Goal: Transaction & Acquisition: Purchase product/service

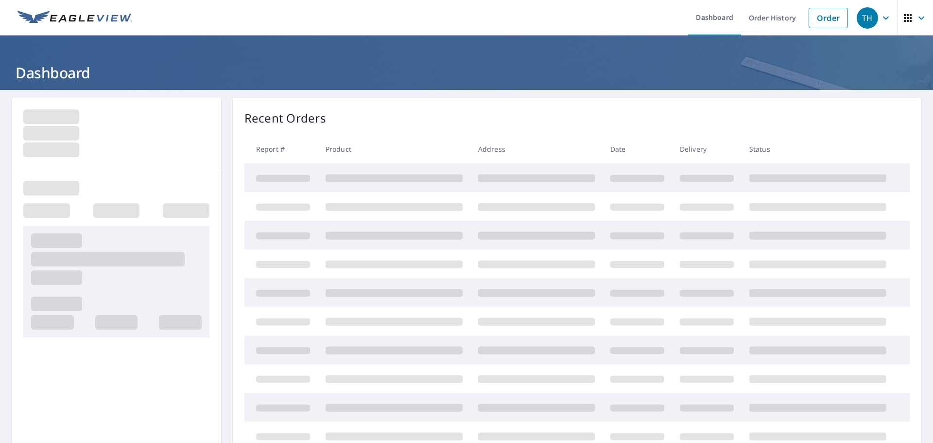
click at [809, 21] on link "Order" at bounding box center [828, 18] width 39 height 20
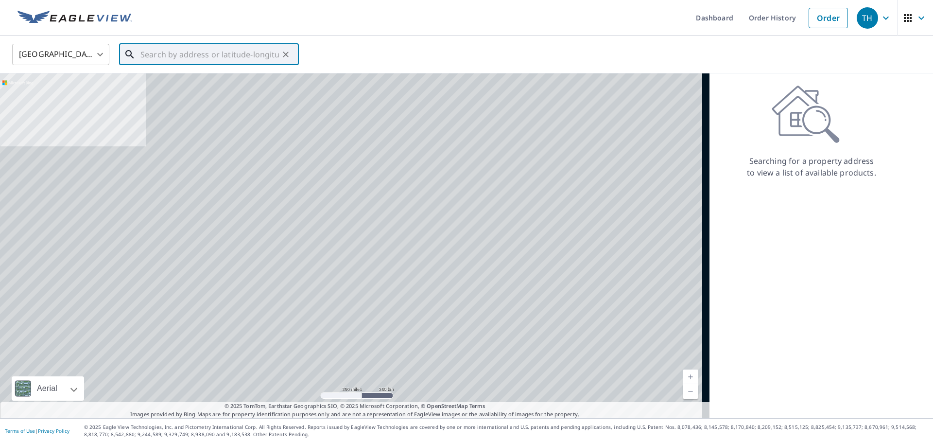
click at [211, 51] on input "text" at bounding box center [210, 54] width 139 height 27
paste input "[STREET_ADDRESS]"
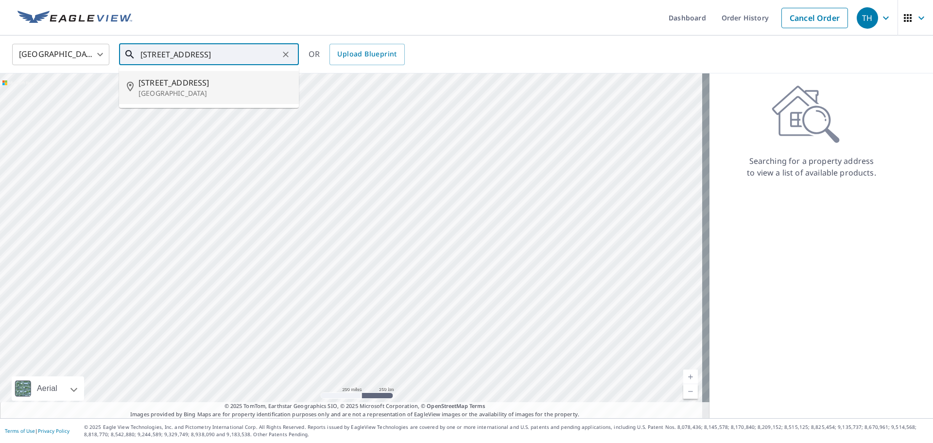
click at [194, 91] on p "[GEOGRAPHIC_DATA]" at bounding box center [215, 93] width 153 height 10
type input "[STREET_ADDRESS]"
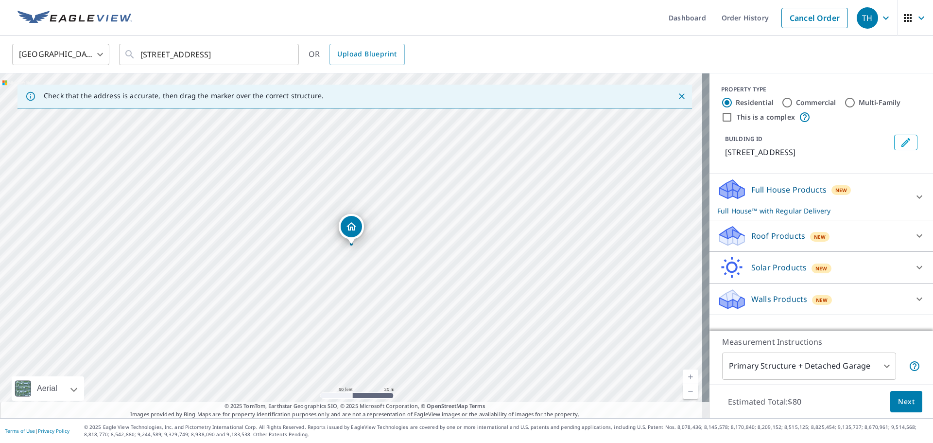
click at [756, 233] on p "Roof Products" at bounding box center [779, 236] width 54 height 12
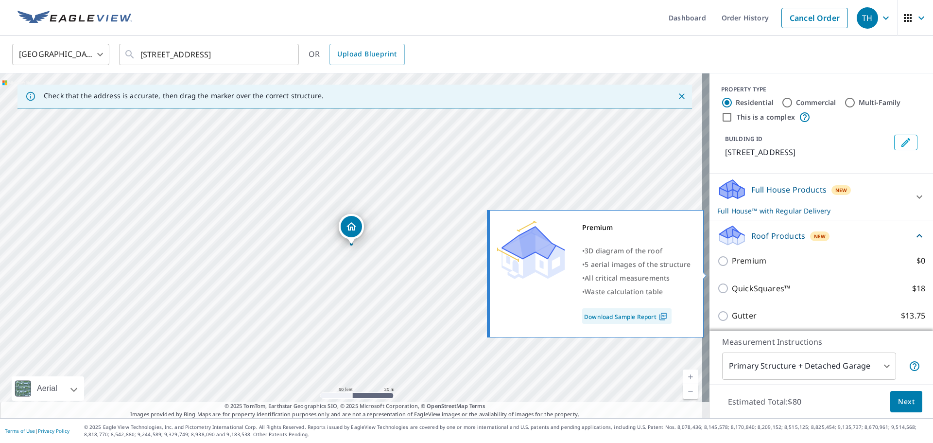
click at [746, 267] on p "Premium" at bounding box center [749, 261] width 35 height 12
click at [732, 267] on input "Premium $0" at bounding box center [725, 261] width 15 height 12
checkbox input "true"
checkbox input "false"
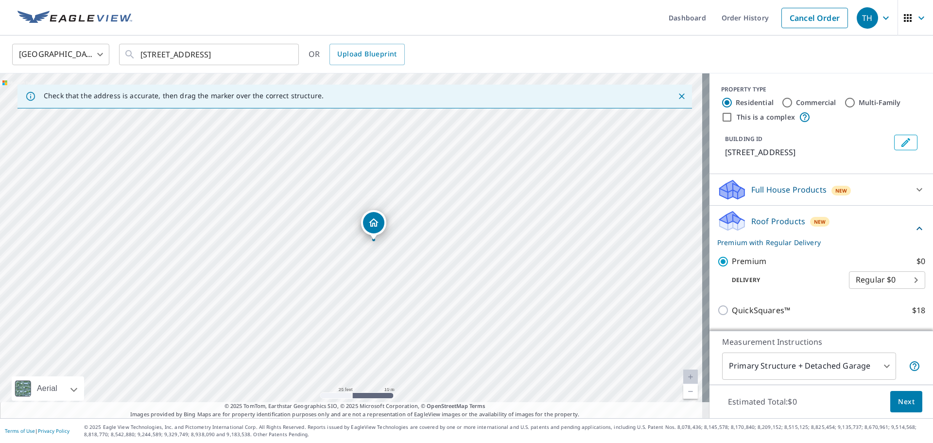
drag, startPoint x: 366, startPoint y: 236, endPoint x: 373, endPoint y: 225, distance: 13.1
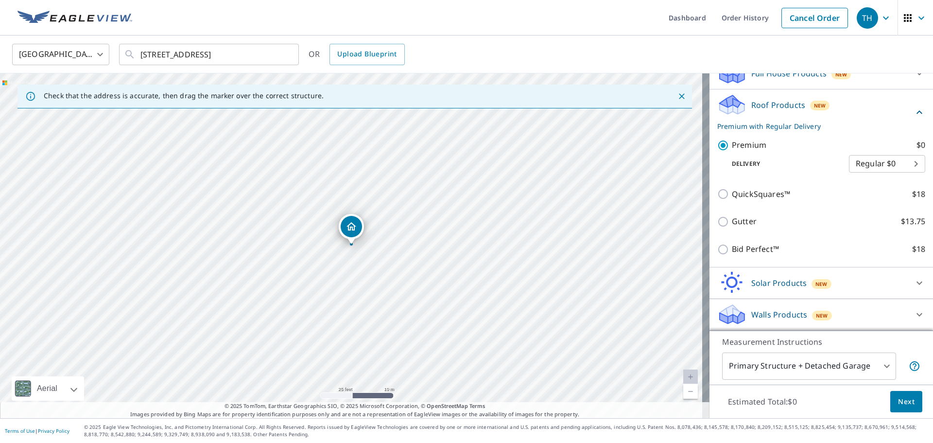
scroll to position [128, 0]
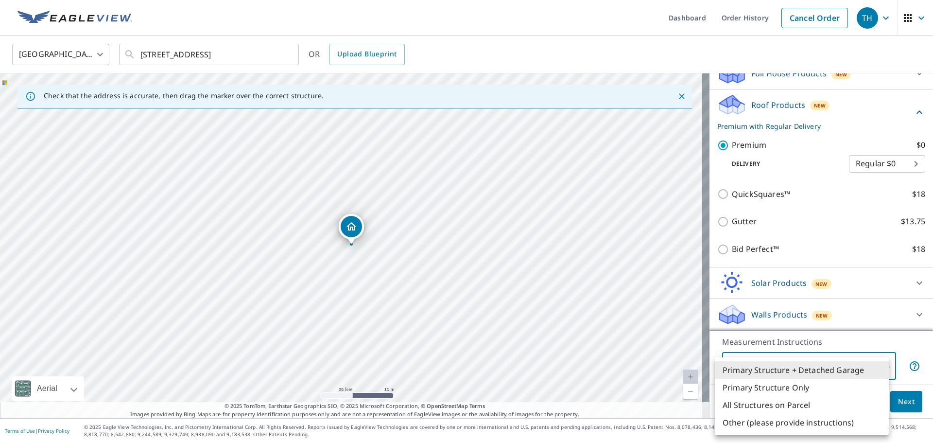
click at [767, 366] on body "TH TH Dashboard Order History Cancel Order TH [GEOGRAPHIC_DATA] [GEOGRAPHIC_DAT…" at bounding box center [466, 221] width 933 height 443
click at [774, 387] on li "Primary Structure Only" at bounding box center [802, 388] width 174 height 18
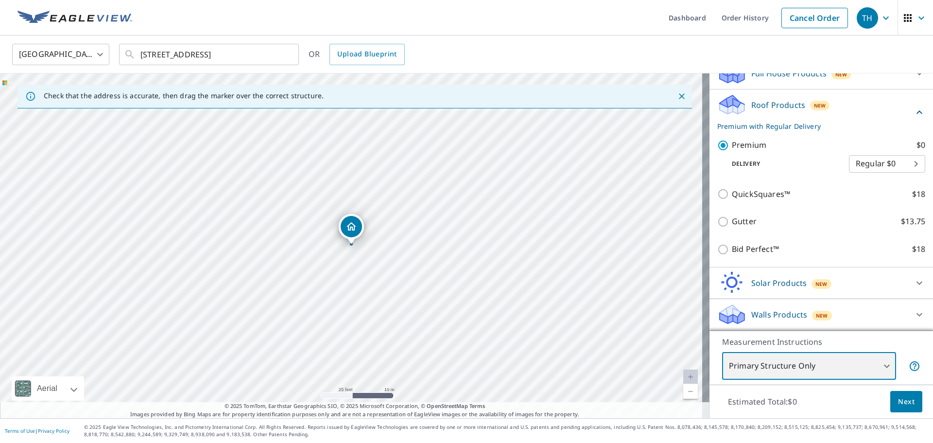
type input "2"
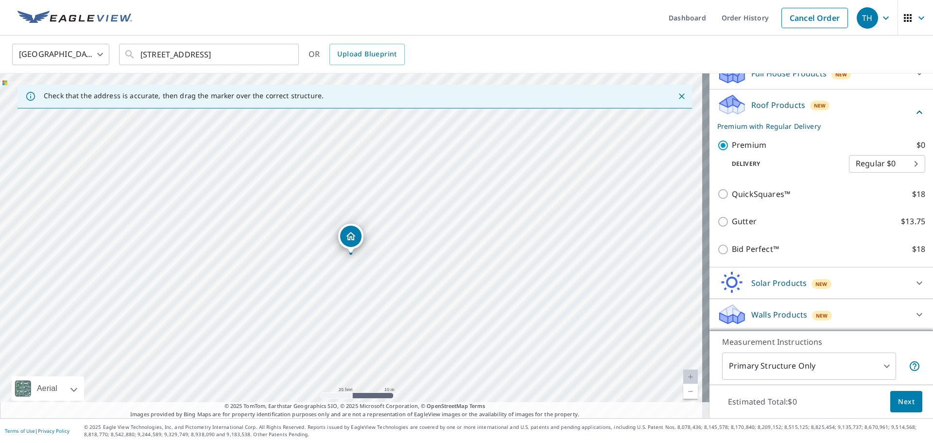
drag, startPoint x: 349, startPoint y: 226, endPoint x: 349, endPoint y: 235, distance: 9.3
click at [892, 393] on button "Next" at bounding box center [907, 402] width 32 height 22
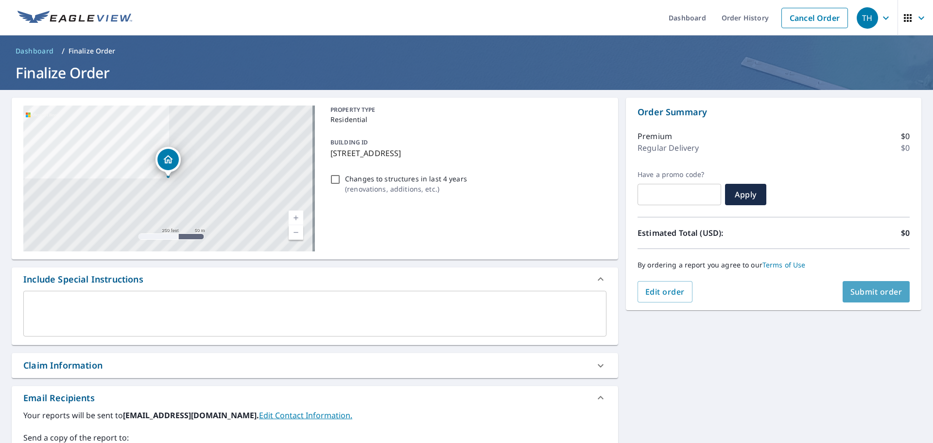
click at [861, 291] on span "Submit order" at bounding box center [877, 291] width 52 height 11
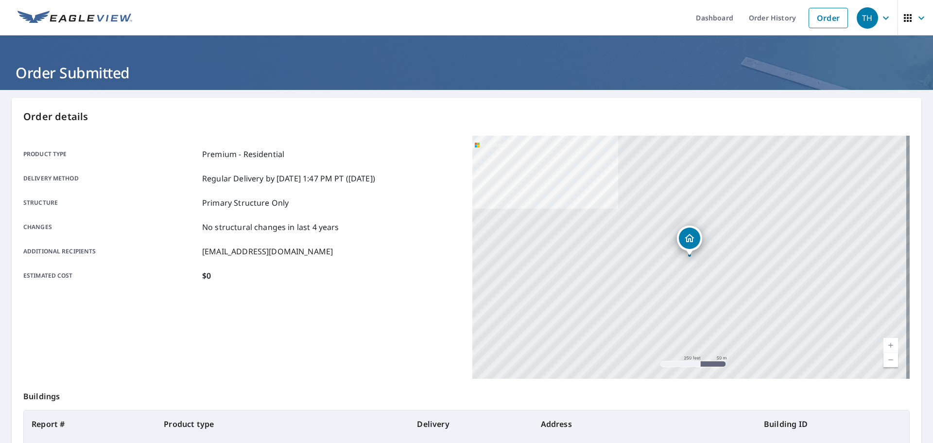
click at [816, 13] on link "Order" at bounding box center [828, 18] width 39 height 20
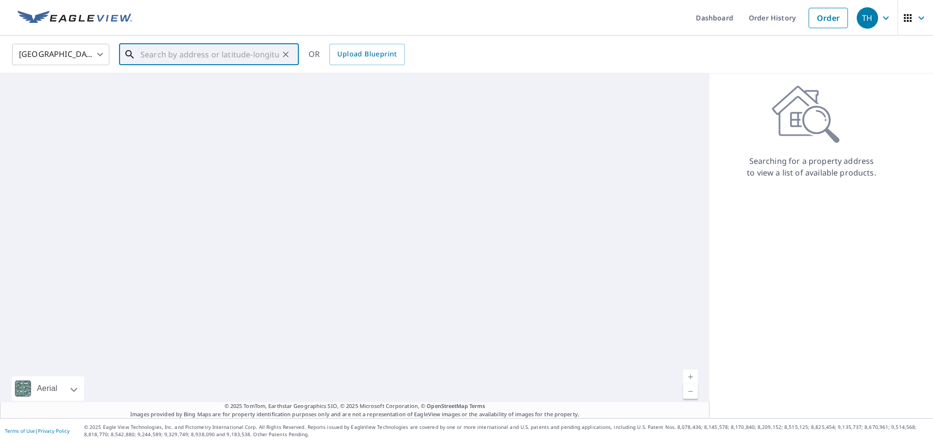
click at [232, 46] on input "text" at bounding box center [210, 54] width 139 height 27
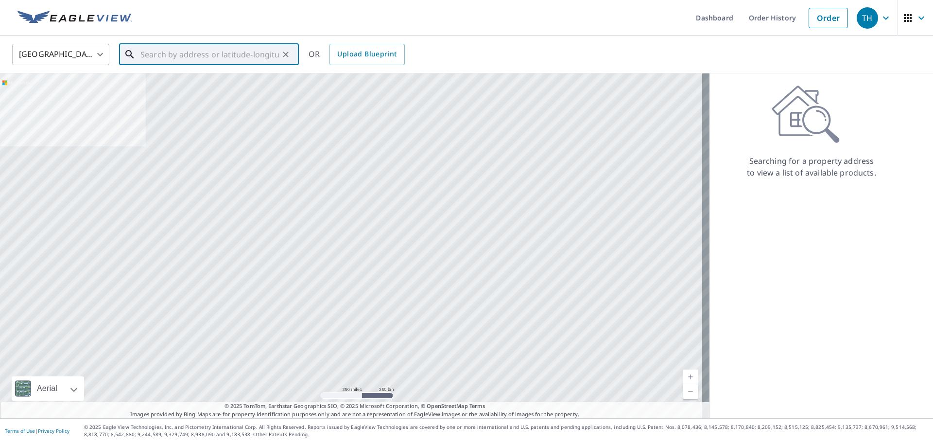
paste input "[STREET_ADDRESS][PERSON_NAME]"
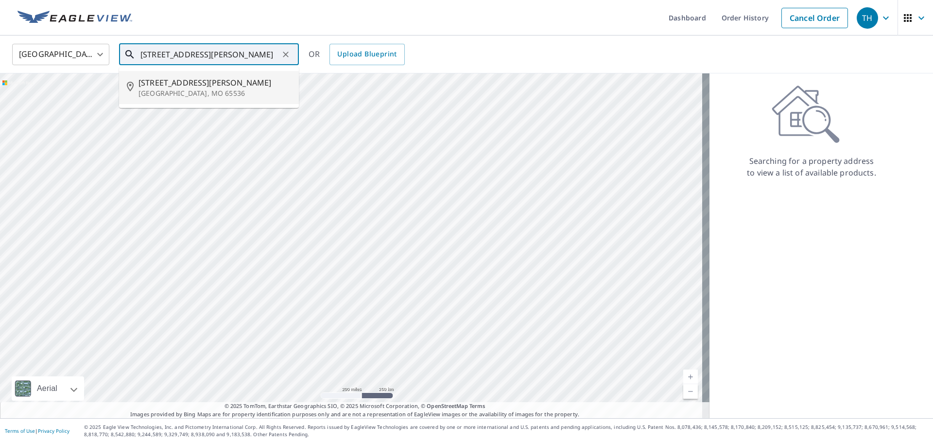
click at [207, 83] on span "[STREET_ADDRESS][PERSON_NAME]" at bounding box center [215, 83] width 153 height 12
type input "[STREET_ADDRESS][PERSON_NAME]"
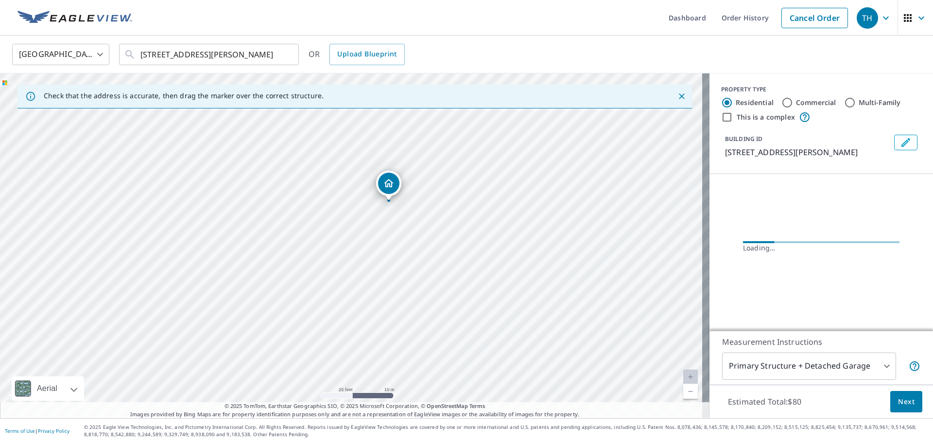
click at [757, 374] on body "TH TH Dashboard Order History Cancel Order TH [GEOGRAPHIC_DATA] [GEOGRAPHIC_DAT…" at bounding box center [466, 221] width 933 height 443
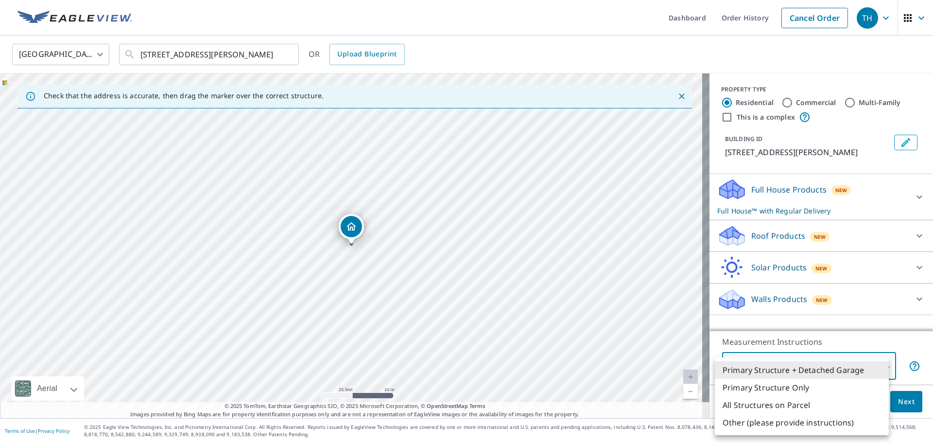
click at [753, 388] on li "Primary Structure Only" at bounding box center [802, 388] width 174 height 18
type input "2"
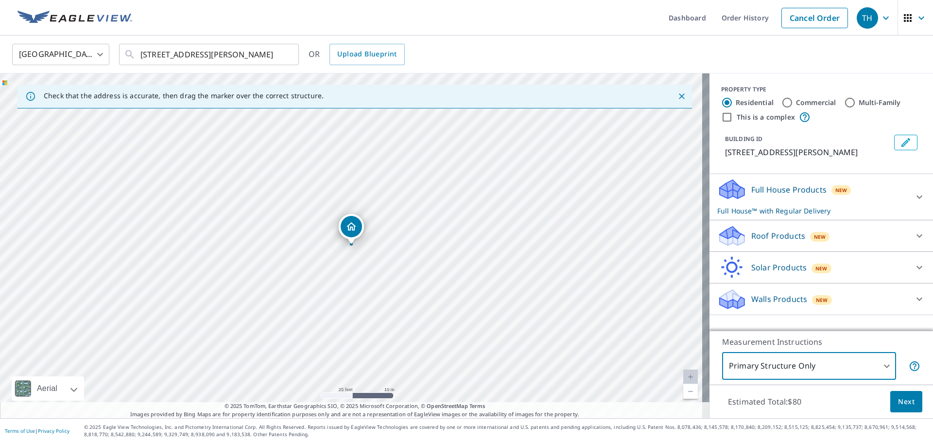
click at [752, 236] on p "Roof Products" at bounding box center [779, 236] width 54 height 12
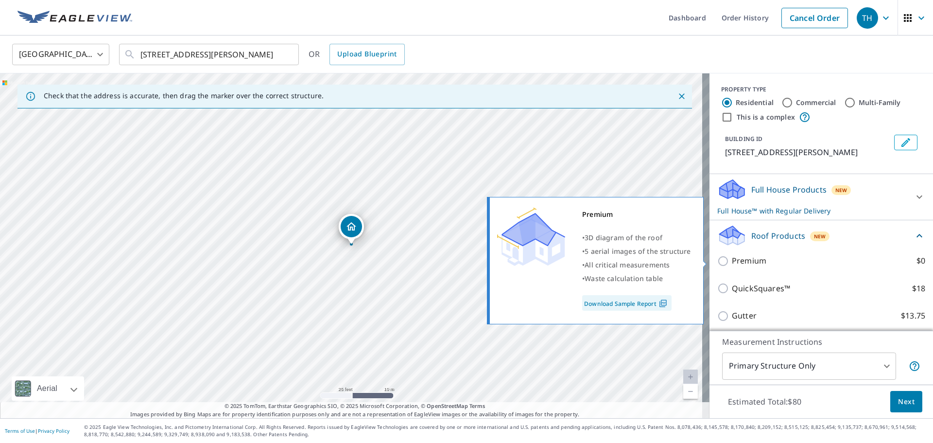
click at [732, 262] on p "Premium" at bounding box center [749, 261] width 35 height 12
click at [727, 262] on input "Premium $0" at bounding box center [725, 261] width 15 height 12
checkbox input "true"
checkbox input "false"
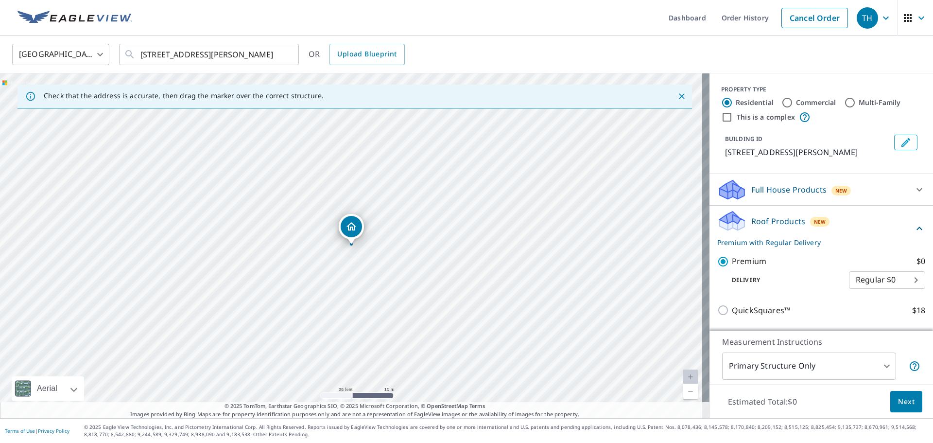
click at [898, 399] on span "Next" at bounding box center [906, 402] width 17 height 12
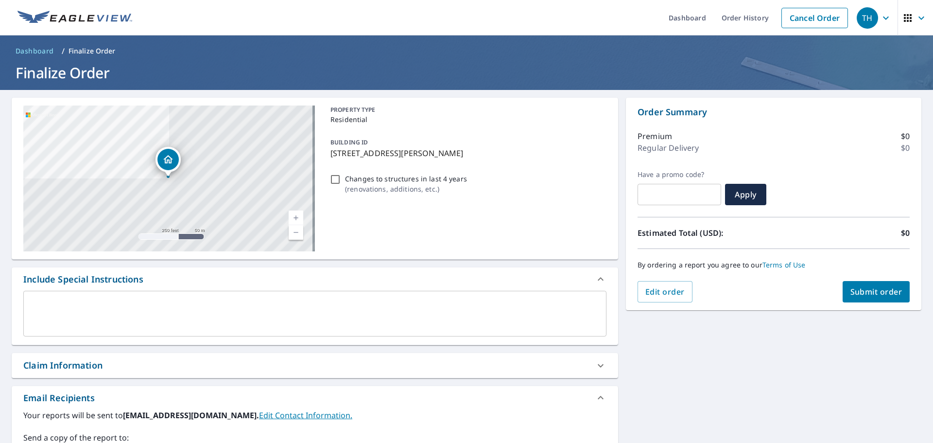
click at [890, 280] on div "By ordering a report you agree to our Terms of Use" at bounding box center [774, 265] width 272 height 32
click at [872, 289] on span "Submit order" at bounding box center [877, 291] width 52 height 11
